Goal: Navigation & Orientation: Understand site structure

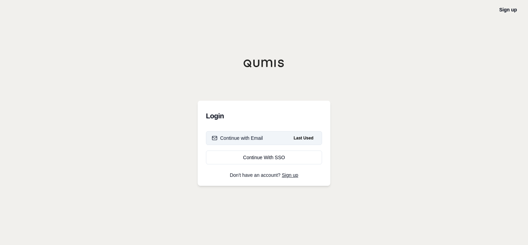
click at [251, 137] on div "Continue with Email" at bounding box center [237, 137] width 51 height 7
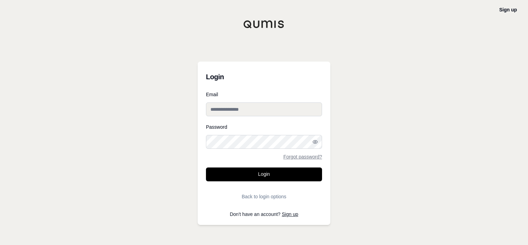
type input "**********"
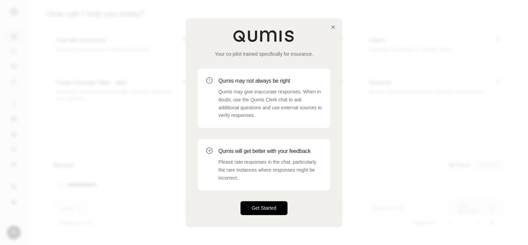
click at [261, 206] on button "Get Started" at bounding box center [263, 208] width 47 height 14
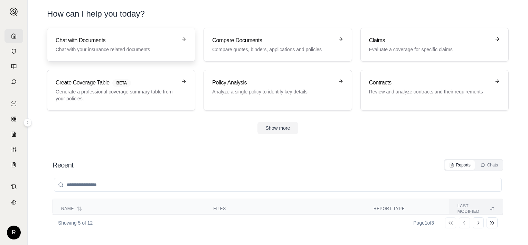
click at [88, 44] on h3 "Chat with Documents" at bounding box center [116, 40] width 121 height 8
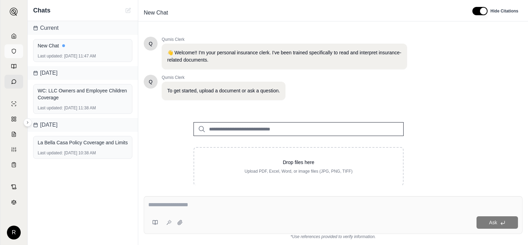
click at [12, 48] on icon at bounding box center [14, 51] width 6 height 6
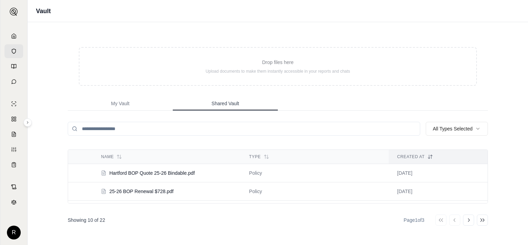
click at [213, 102] on span "Shared Vault" at bounding box center [225, 103] width 28 height 7
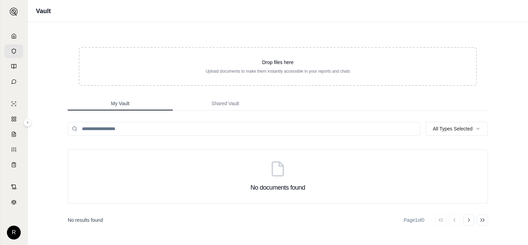
click at [118, 100] on span "My Vault" at bounding box center [120, 103] width 18 height 7
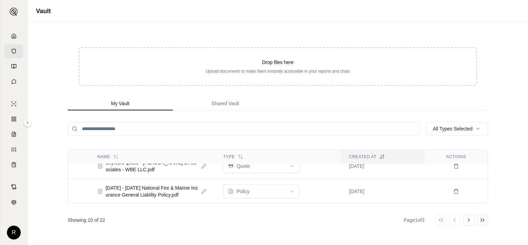
scroll to position [173, 0]
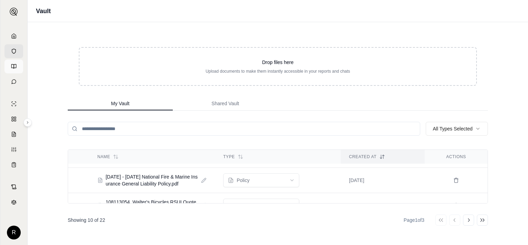
click at [15, 66] on icon at bounding box center [14, 67] width 6 height 6
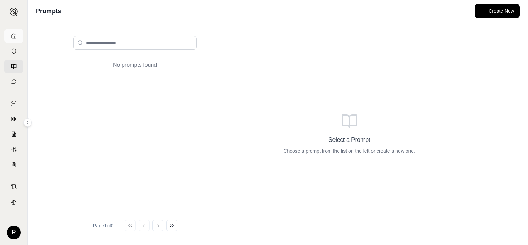
click at [13, 40] on link at bounding box center [13, 36] width 19 height 14
